Goal: Task Accomplishment & Management: Complete application form

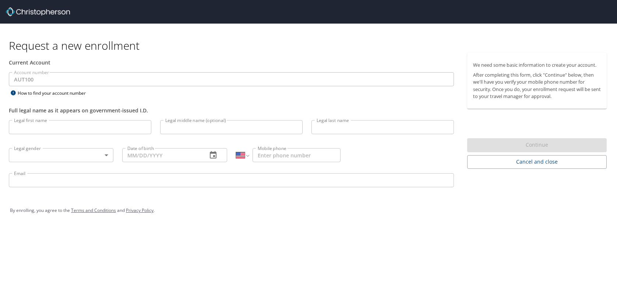
select select "US"
click at [63, 130] on input "Legal first name" at bounding box center [80, 127] width 142 height 14
type input "[PERSON_NAME]"
click at [339, 130] on input "Legal last name" at bounding box center [382, 127] width 142 height 14
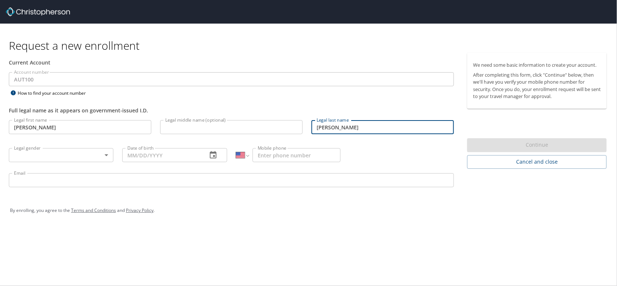
click at [388, 131] on input "[PERSON_NAME]" at bounding box center [382, 127] width 142 height 14
type input "[PERSON_NAME]"
click at [58, 155] on body "Request a new enrollment Current Account Account number AUT100 Account number H…" at bounding box center [308, 143] width 617 height 286
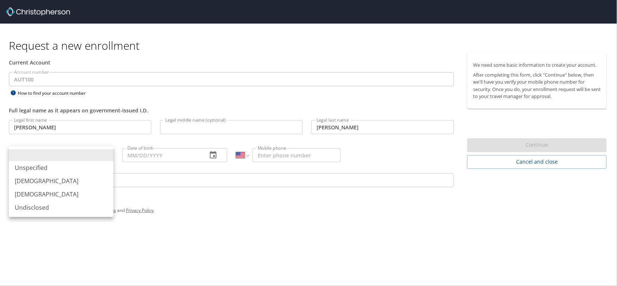
click at [34, 181] on li "[DEMOGRAPHIC_DATA]" at bounding box center [61, 180] width 105 height 13
type input "[DEMOGRAPHIC_DATA]"
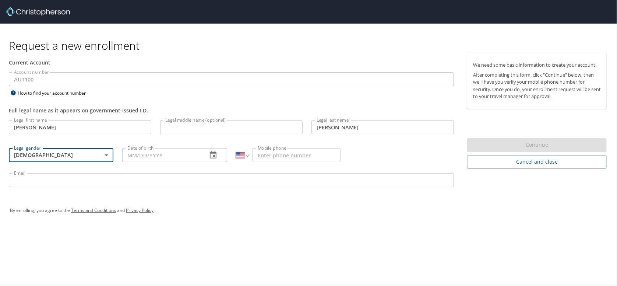
click at [161, 155] on input "Date of birth" at bounding box center [161, 155] width 79 height 14
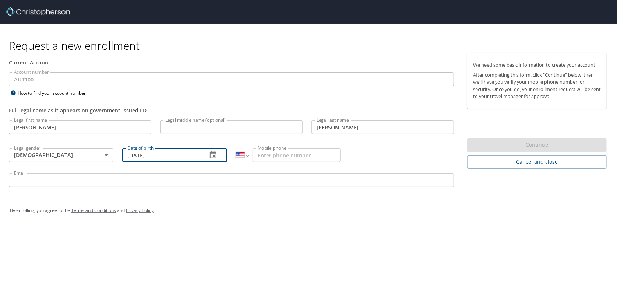
type input "[DATE]"
click at [245, 158] on select "International [GEOGRAPHIC_DATA] [GEOGRAPHIC_DATA] [GEOGRAPHIC_DATA] [GEOGRAPHIC…" at bounding box center [242, 155] width 13 height 14
select select "MX"
click at [236, 148] on select "International [GEOGRAPHIC_DATA] [GEOGRAPHIC_DATA] [GEOGRAPHIC_DATA] [GEOGRAPHIC…" at bounding box center [242, 155] width 13 height 14
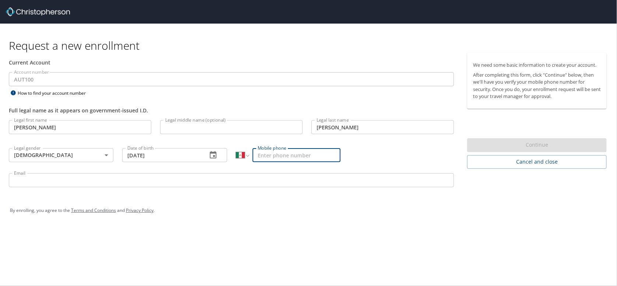
click at [284, 157] on input "Mobile phone" at bounding box center [296, 155] width 88 height 14
type input "720 103 0382"
click at [219, 178] on input "Email" at bounding box center [231, 180] width 445 height 14
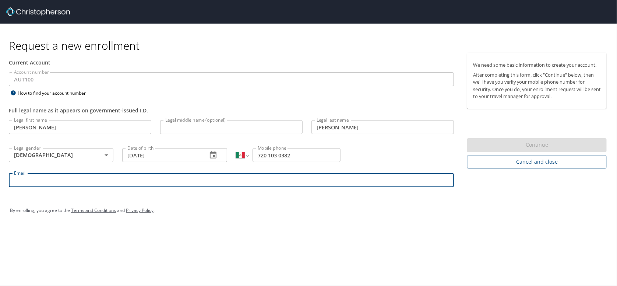
type input "[PERSON_NAME][EMAIL_ADDRESS][DOMAIN_NAME]"
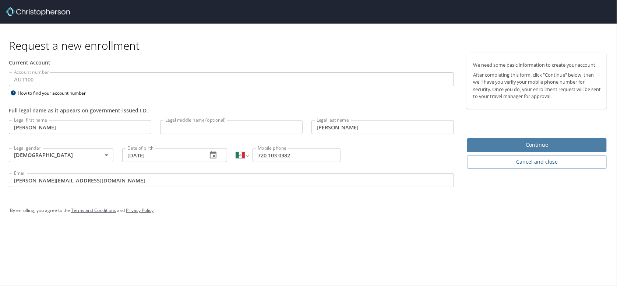
click at [557, 148] on span "Continue" at bounding box center [537, 144] width 128 height 9
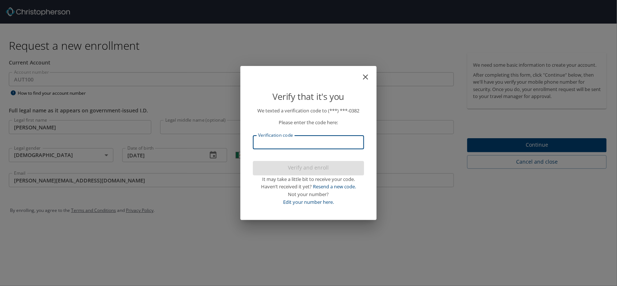
click at [303, 142] on input "Verification code" at bounding box center [308, 142] width 111 height 14
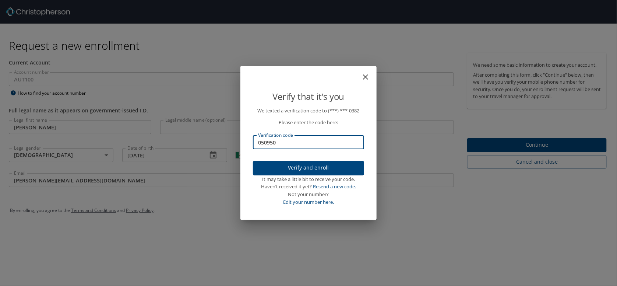
type input "050950"
click at [319, 166] on span "Verify and enroll" at bounding box center [308, 167] width 99 height 9
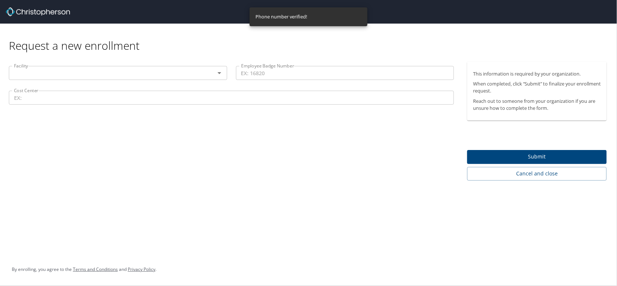
click at [217, 75] on icon "Open" at bounding box center [219, 72] width 9 height 9
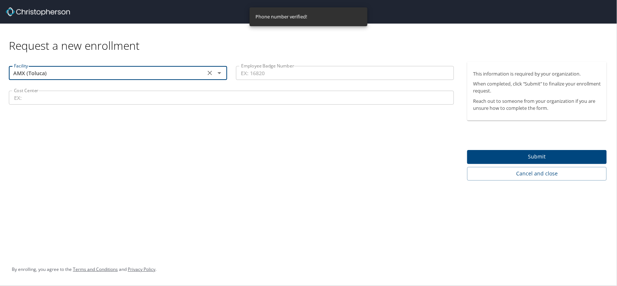
type input "AMX (Toluca)"
click at [255, 71] on input "Employee Badge Number" at bounding box center [345, 73] width 218 height 14
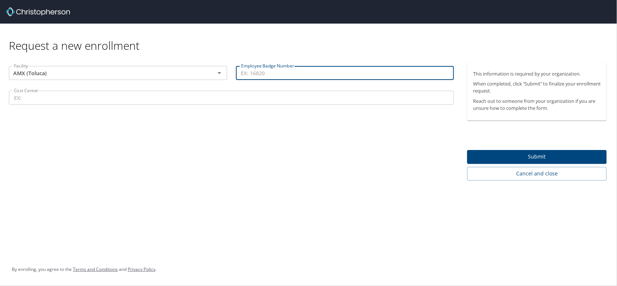
type input "7"
type input "10127623"
click at [49, 99] on input "Cost Center" at bounding box center [231, 98] width 445 height 14
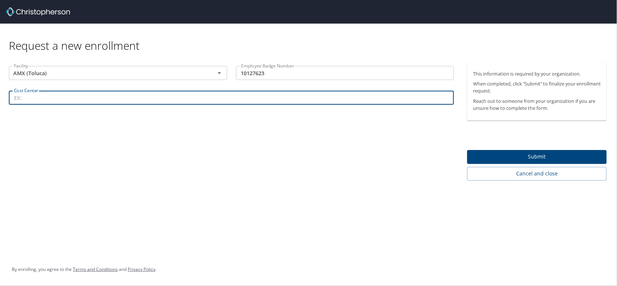
click at [42, 100] on input "Cost Center" at bounding box center [231, 98] width 445 height 14
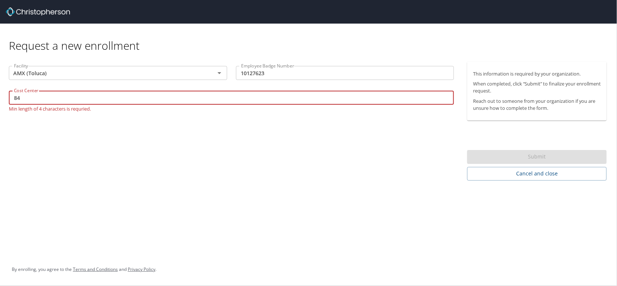
click at [63, 104] on input "84" at bounding box center [231, 98] width 445 height 14
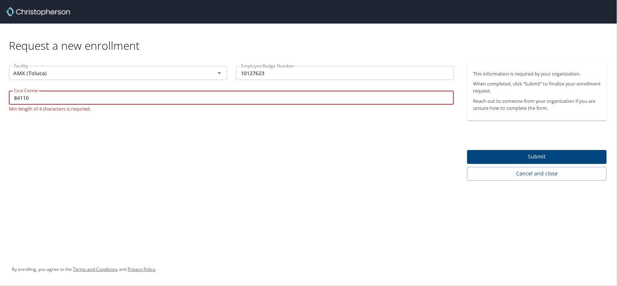
type input "84110"
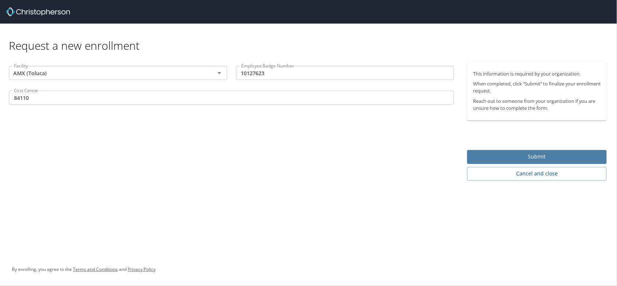
click at [552, 158] on span "Submit" at bounding box center [537, 156] width 128 height 9
